Goal: Information Seeking & Learning: Learn about a topic

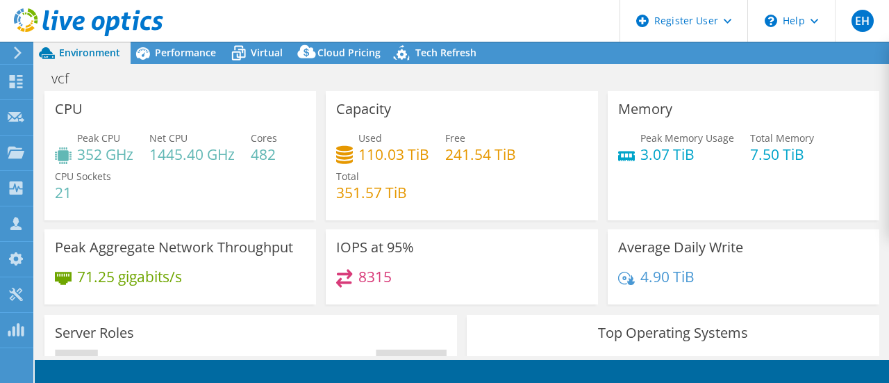
select select "EULondon"
select select "GBP"
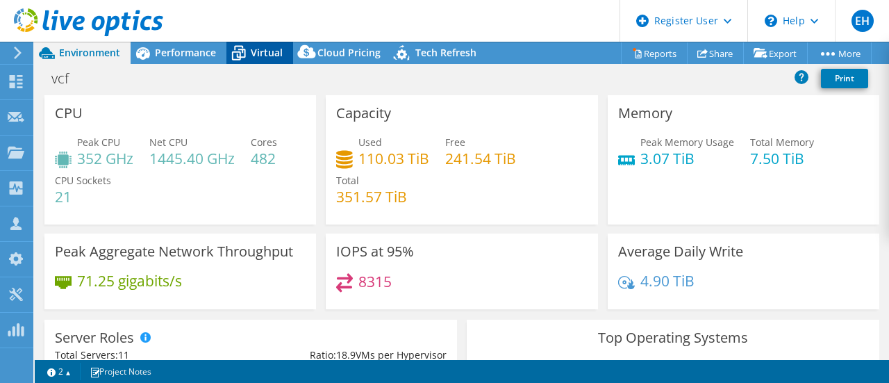
click at [268, 49] on span "Virtual" at bounding box center [267, 52] width 32 height 13
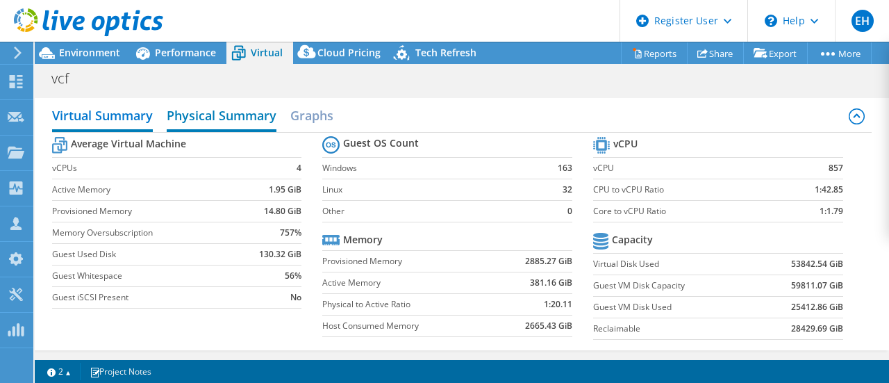
click at [249, 123] on h2 "Physical Summary" at bounding box center [222, 116] width 110 height 31
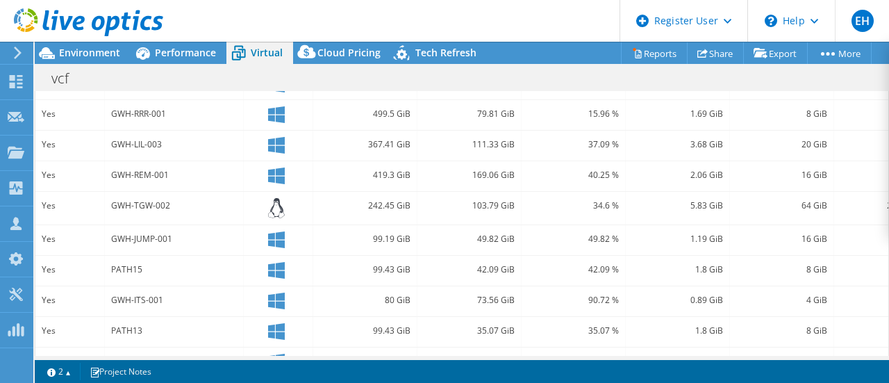
scroll to position [427, 0]
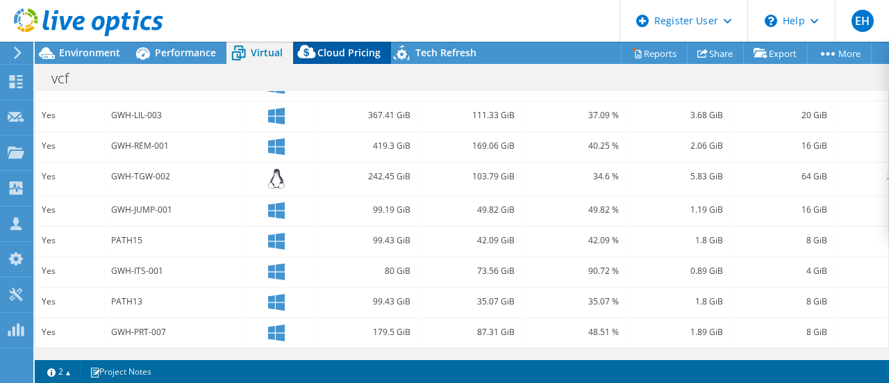
click at [341, 55] on span "Cloud Pricing" at bounding box center [348, 52] width 63 height 13
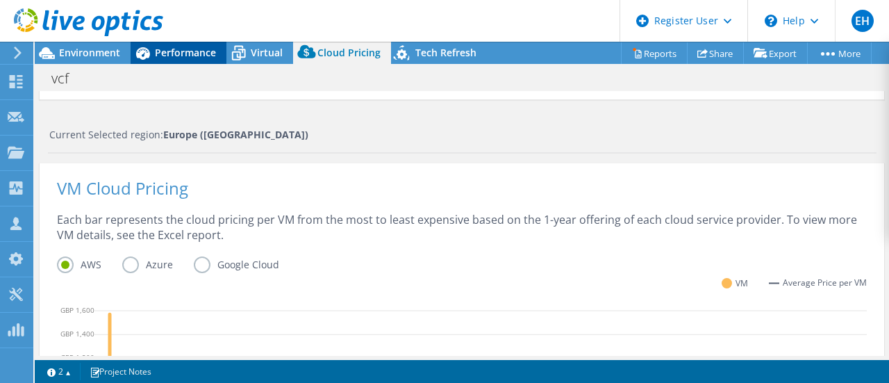
click at [209, 55] on span "Performance" at bounding box center [185, 52] width 61 height 13
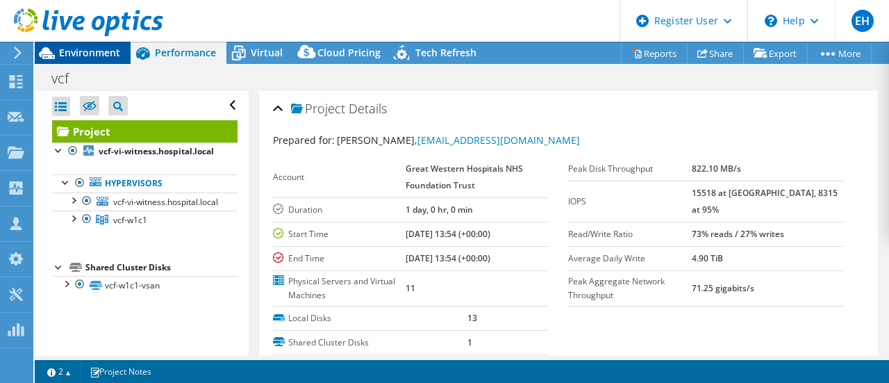
scroll to position [0, 0]
click at [106, 50] on span "Environment" at bounding box center [89, 52] width 61 height 13
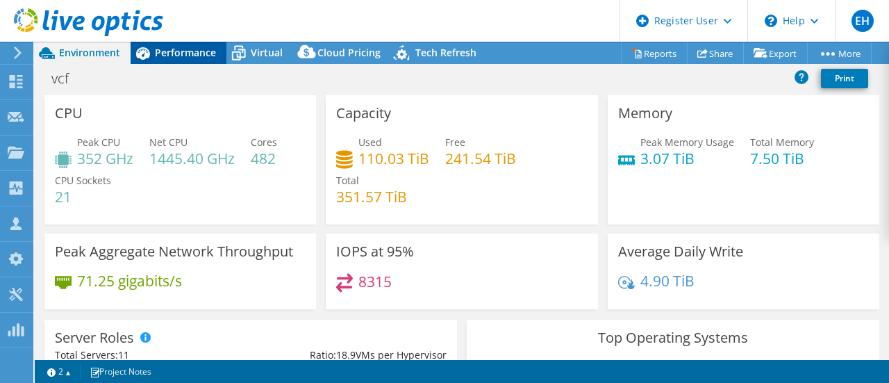
click at [194, 47] on span "Performance" at bounding box center [185, 52] width 61 height 13
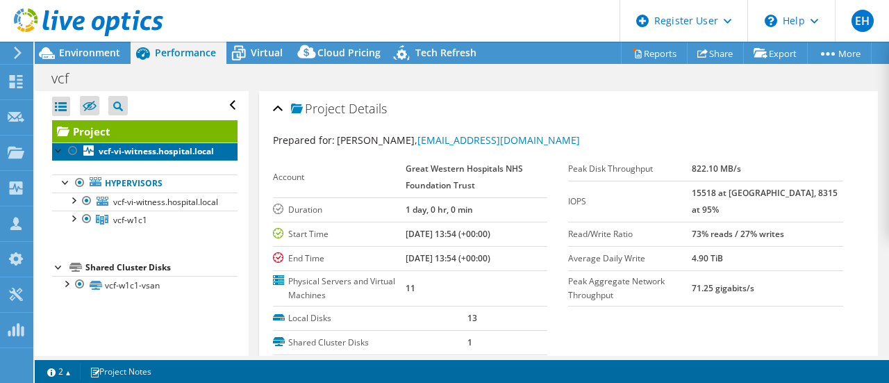
click at [130, 157] on b "vcf-vi-witness.hospital.local" at bounding box center [156, 151] width 115 height 12
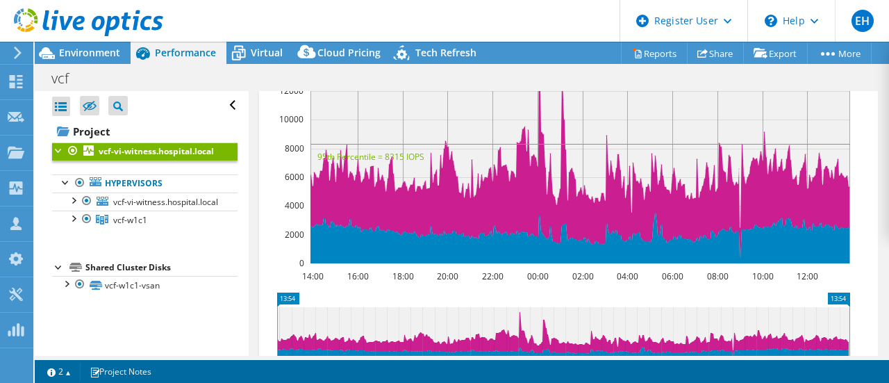
scroll to position [486, 0]
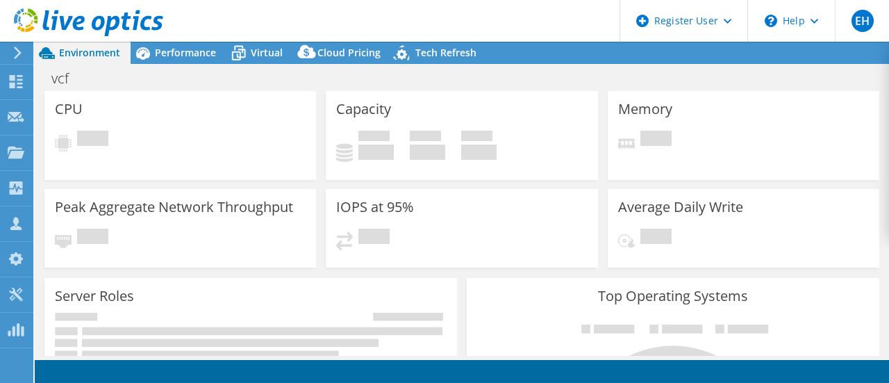
select select "EULondon"
select select "GBP"
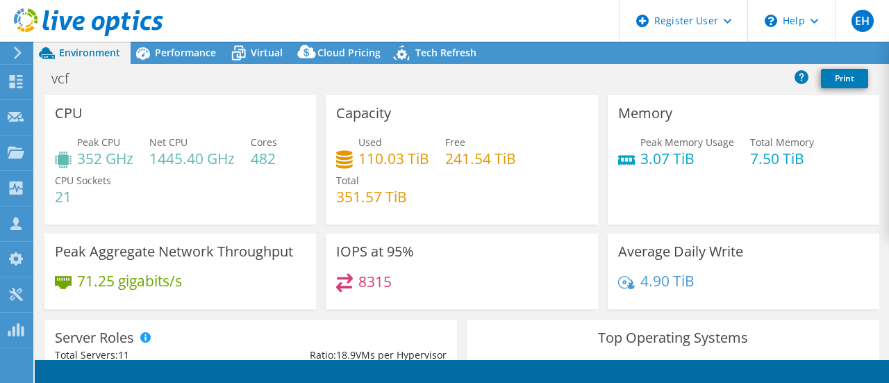
radio input "true"
radio input "false"
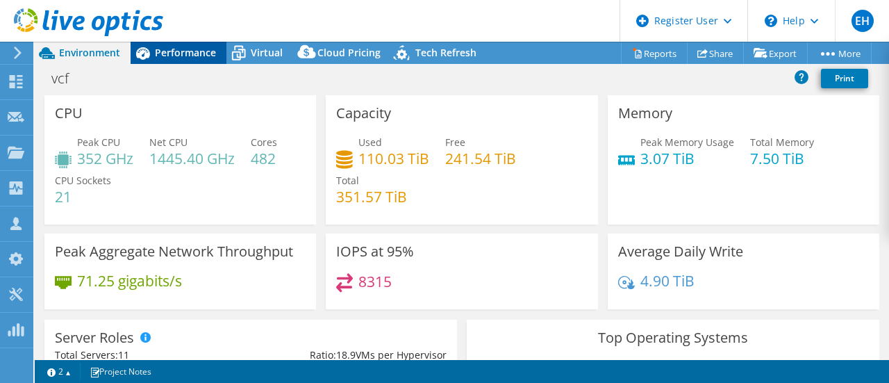
click at [180, 56] on span "Performance" at bounding box center [185, 52] width 61 height 13
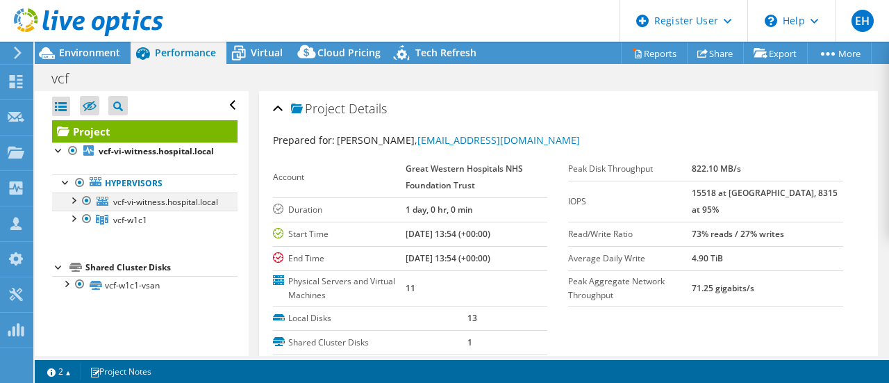
click at [74, 206] on div at bounding box center [73, 199] width 14 height 14
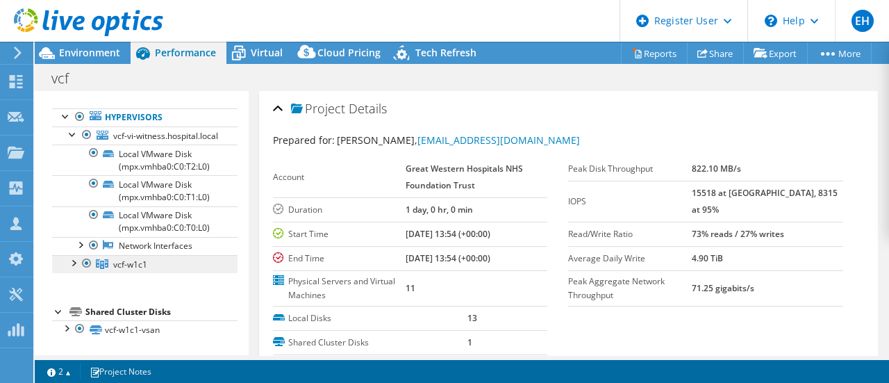
scroll to position [72, 0]
click at [79, 269] on div at bounding box center [73, 262] width 14 height 14
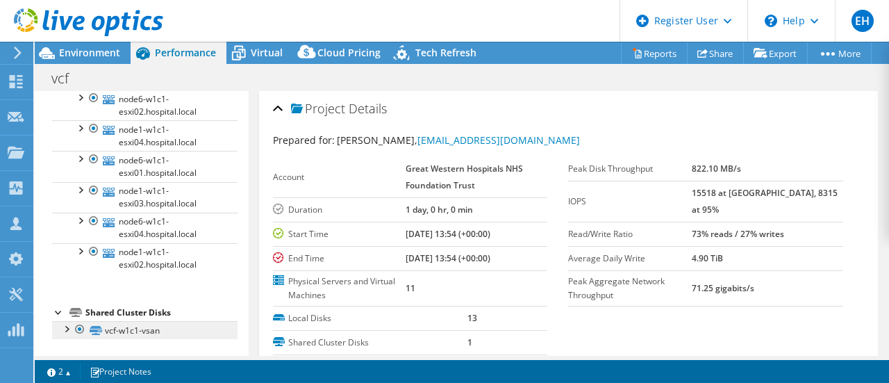
scroll to position [393, 0]
click at [65, 327] on div at bounding box center [66, 327] width 14 height 14
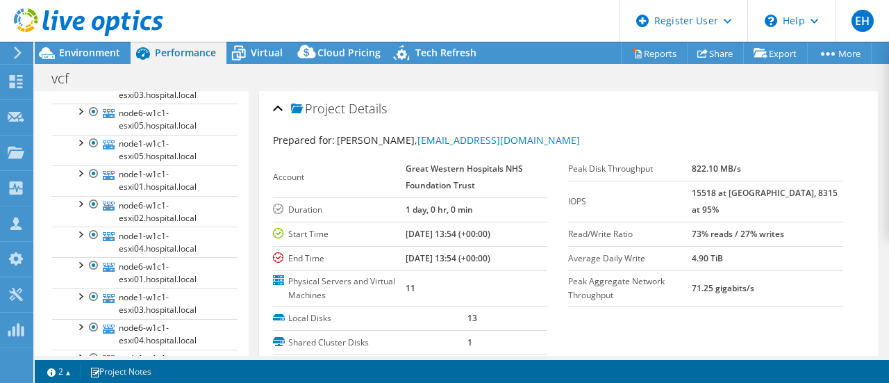
scroll to position [0, 0]
